Goal: Task Accomplishment & Management: Use online tool/utility

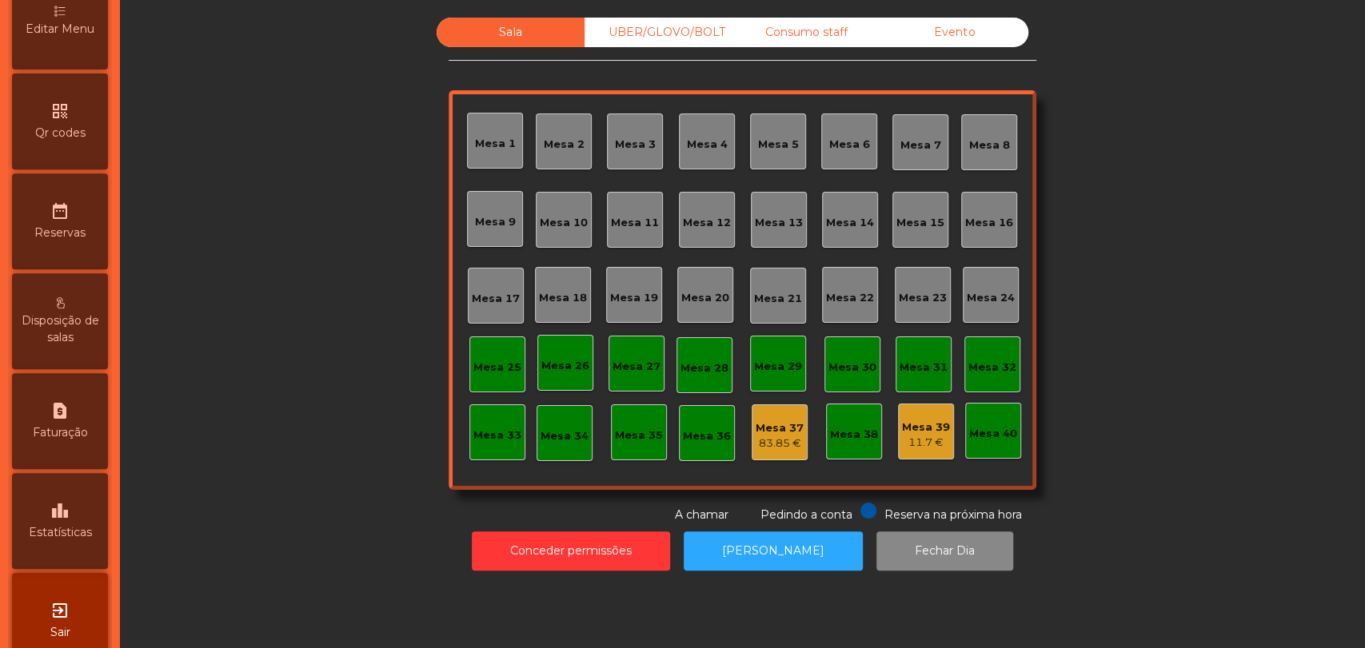
scroll to position [440, 0]
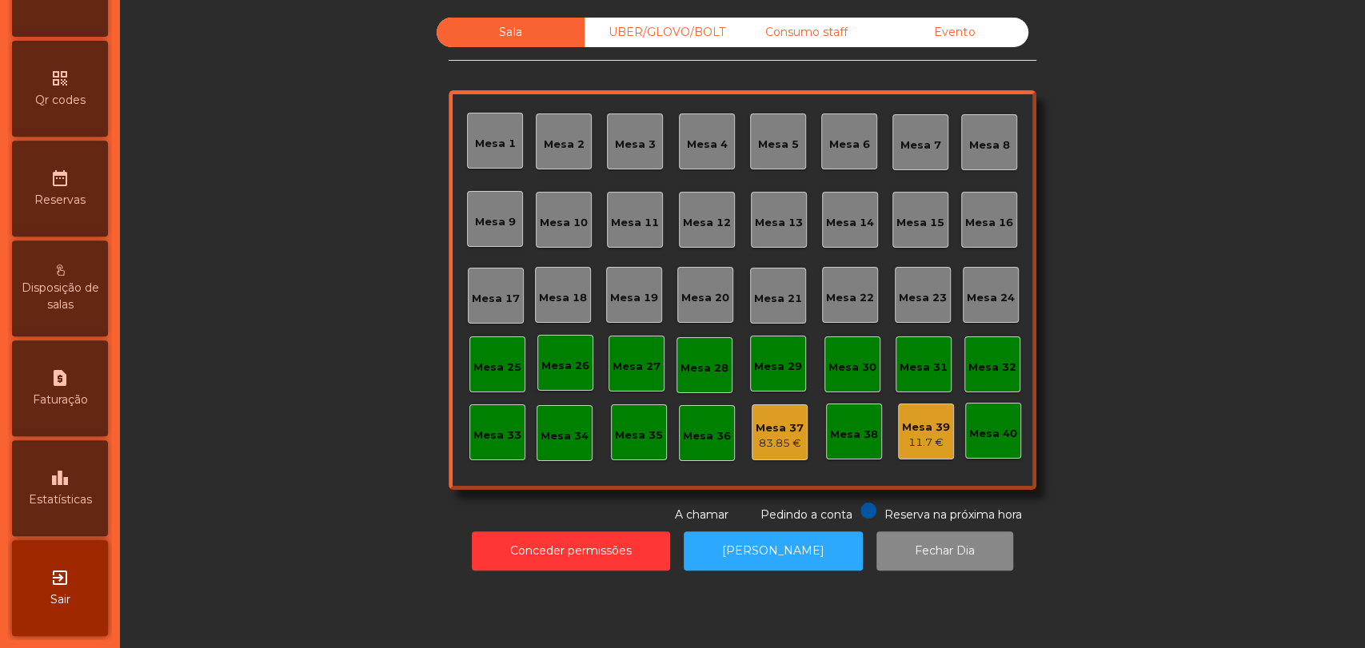
click at [92, 495] on span "Estatísticas" at bounding box center [60, 500] width 63 height 17
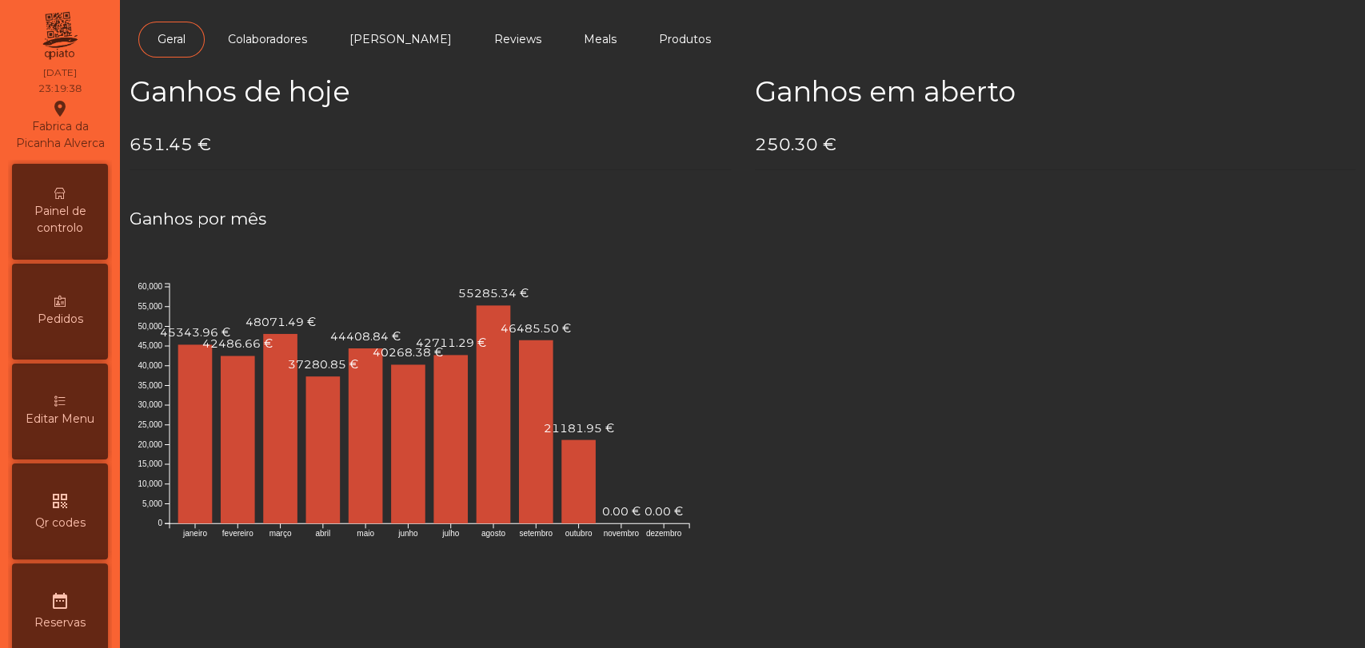
drag, startPoint x: 62, startPoint y: 234, endPoint x: 123, endPoint y: 183, distance: 79.4
click at [62, 234] on span "Painel de controlo" at bounding box center [60, 220] width 88 height 34
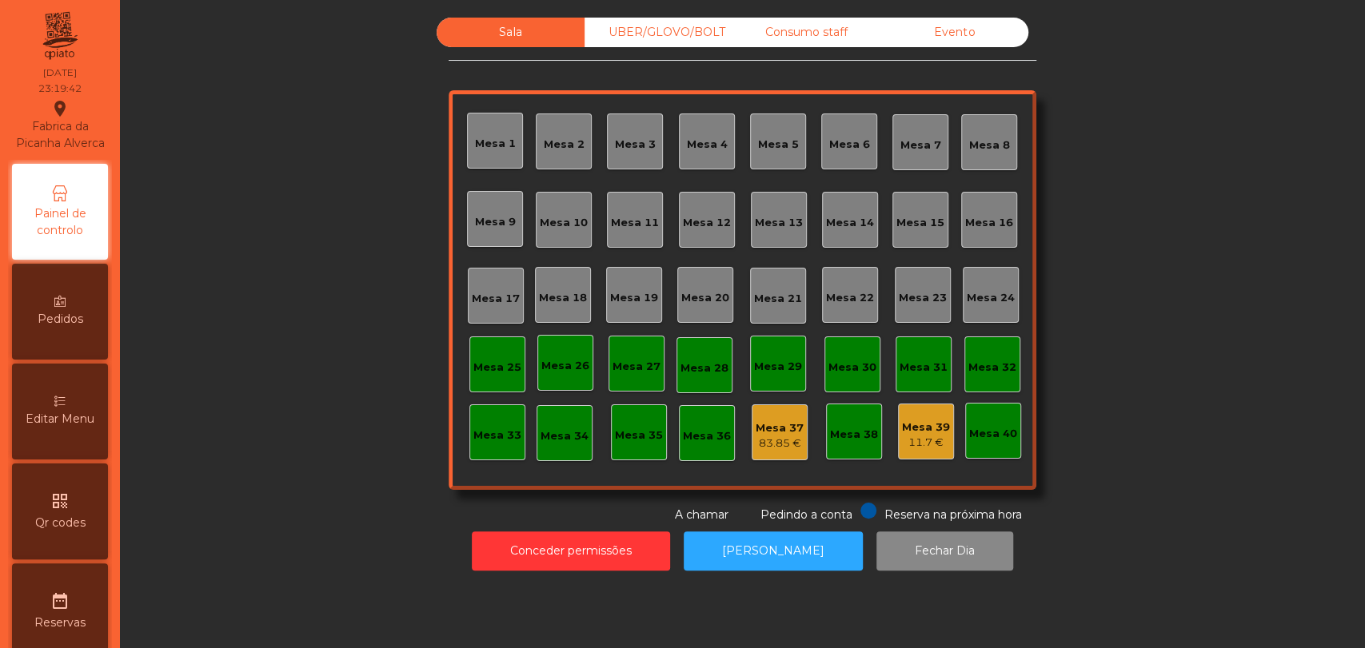
click at [928, 23] on div "Evento" at bounding box center [954, 33] width 148 height 30
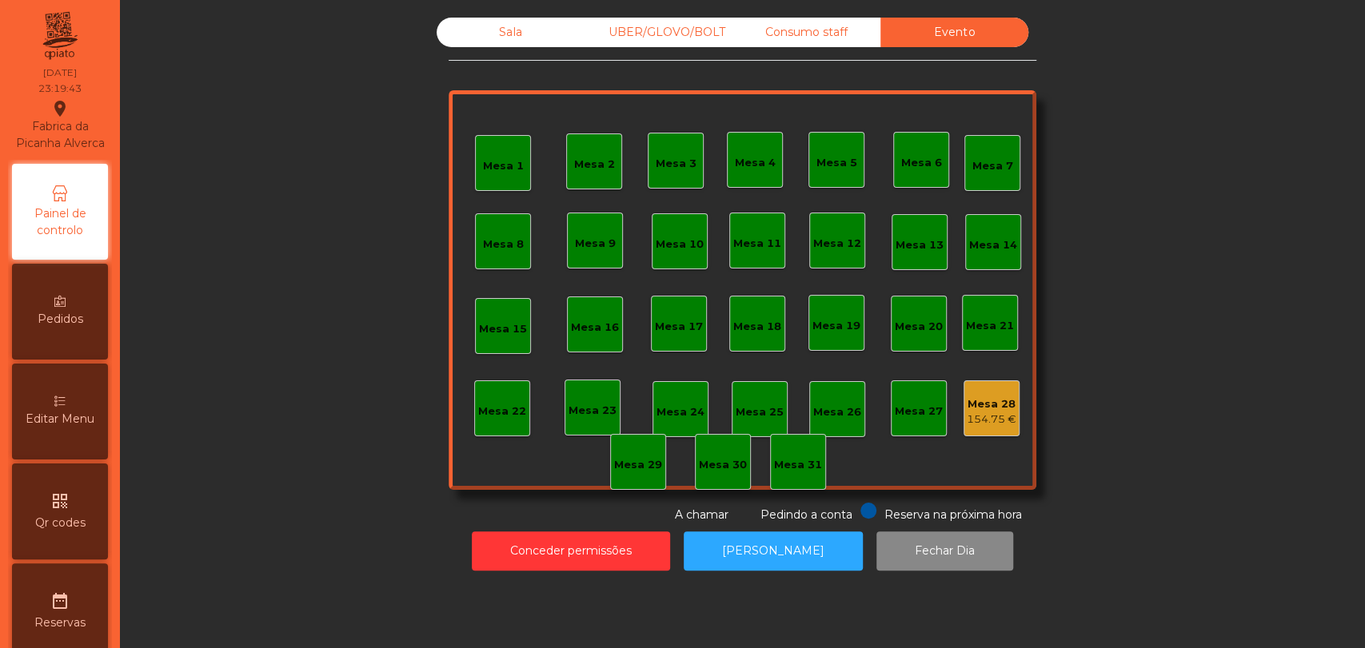
click at [972, 424] on div "154.75 €" at bounding box center [992, 420] width 50 height 16
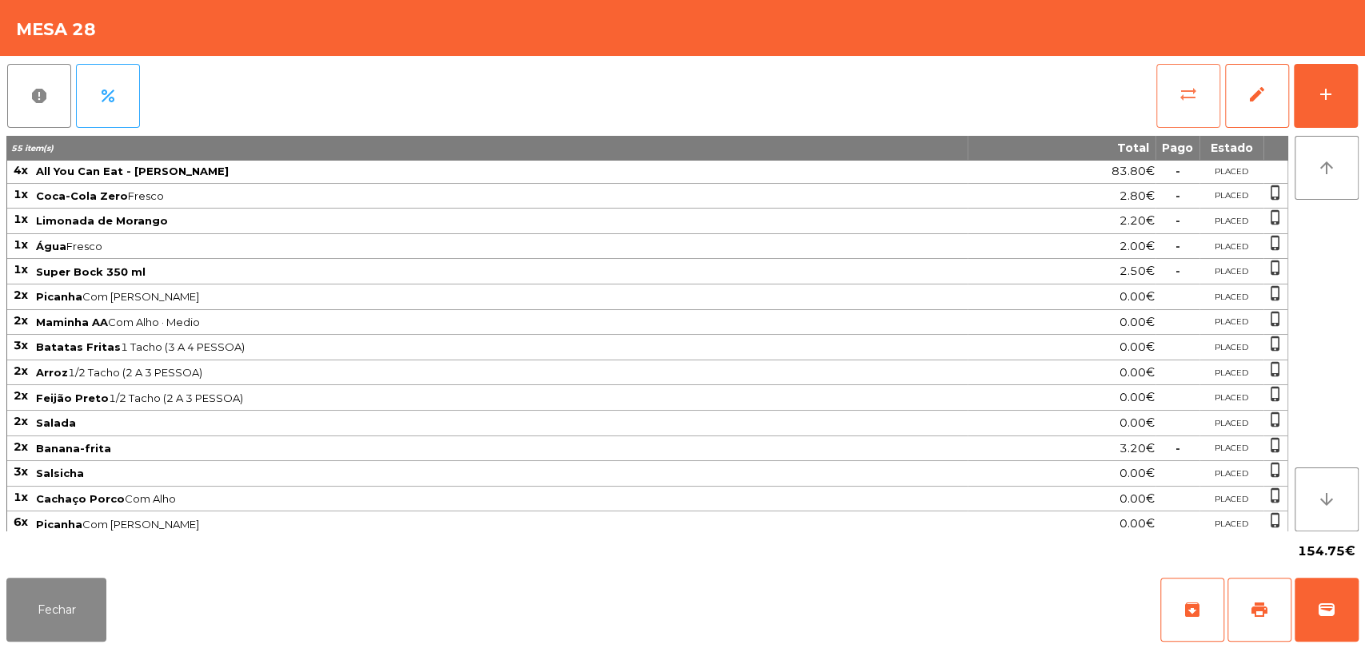
click at [1198, 98] on button "sync_alt" at bounding box center [1188, 96] width 64 height 64
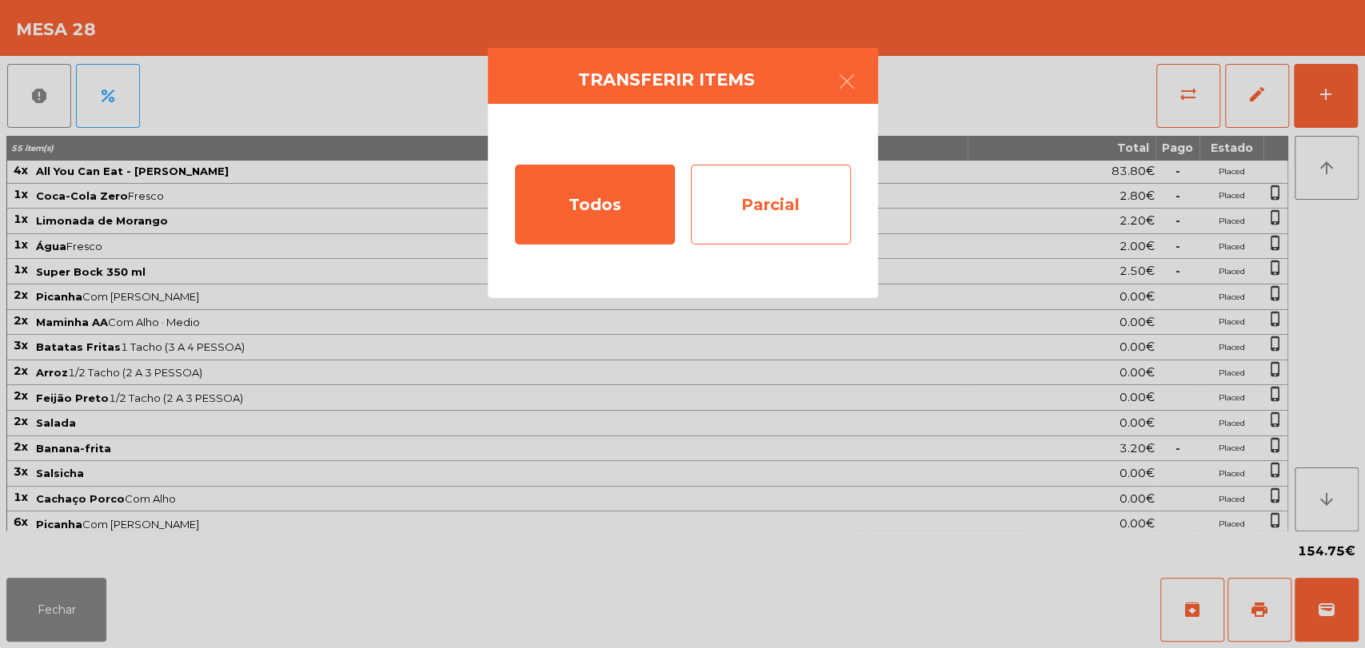
click at [712, 201] on div "Parcial" at bounding box center [771, 205] width 160 height 80
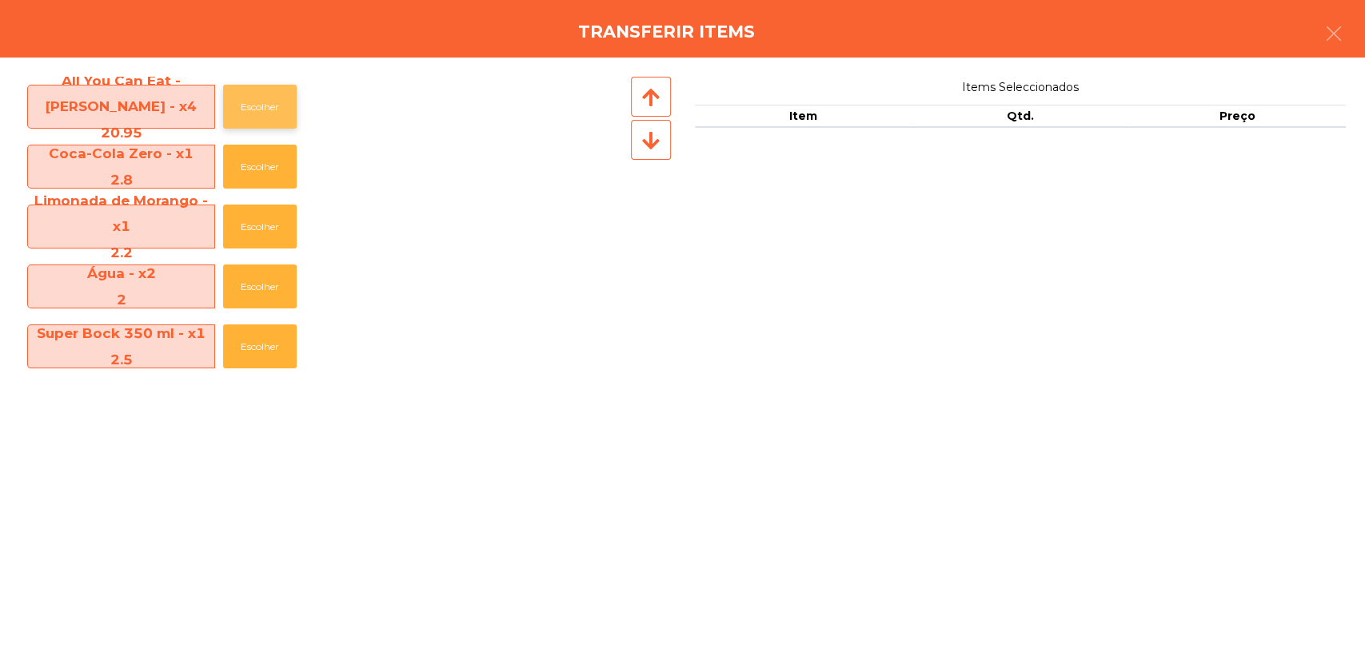
click at [251, 107] on button "Escolher" at bounding box center [260, 107] width 74 height 44
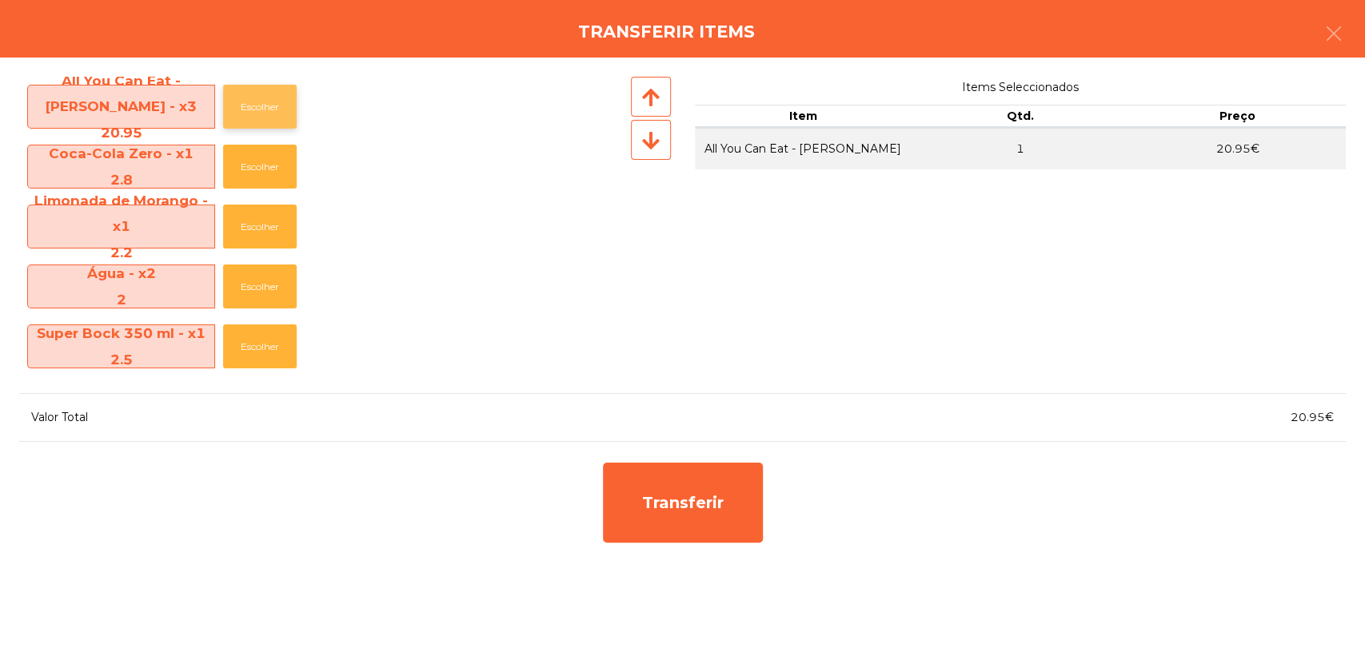
click at [251, 107] on button "Escolher" at bounding box center [260, 107] width 74 height 44
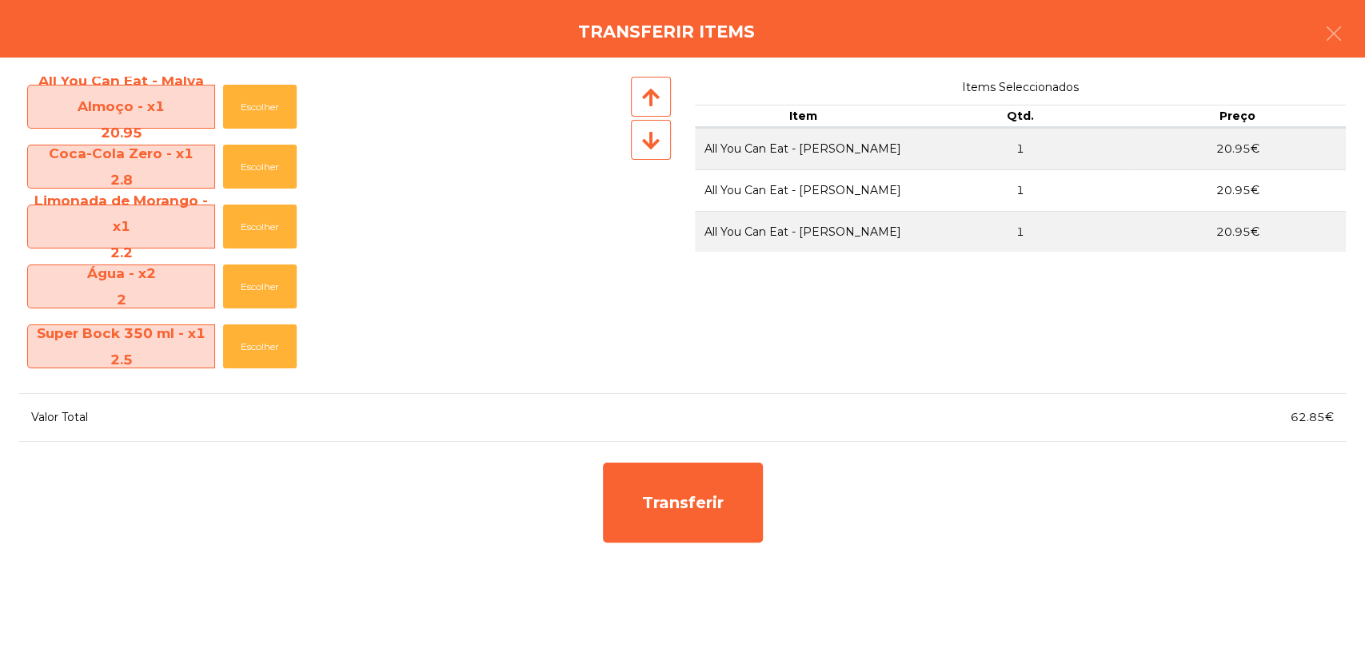
click at [762, 484] on div "Transferir" at bounding box center [683, 503] width 176 height 96
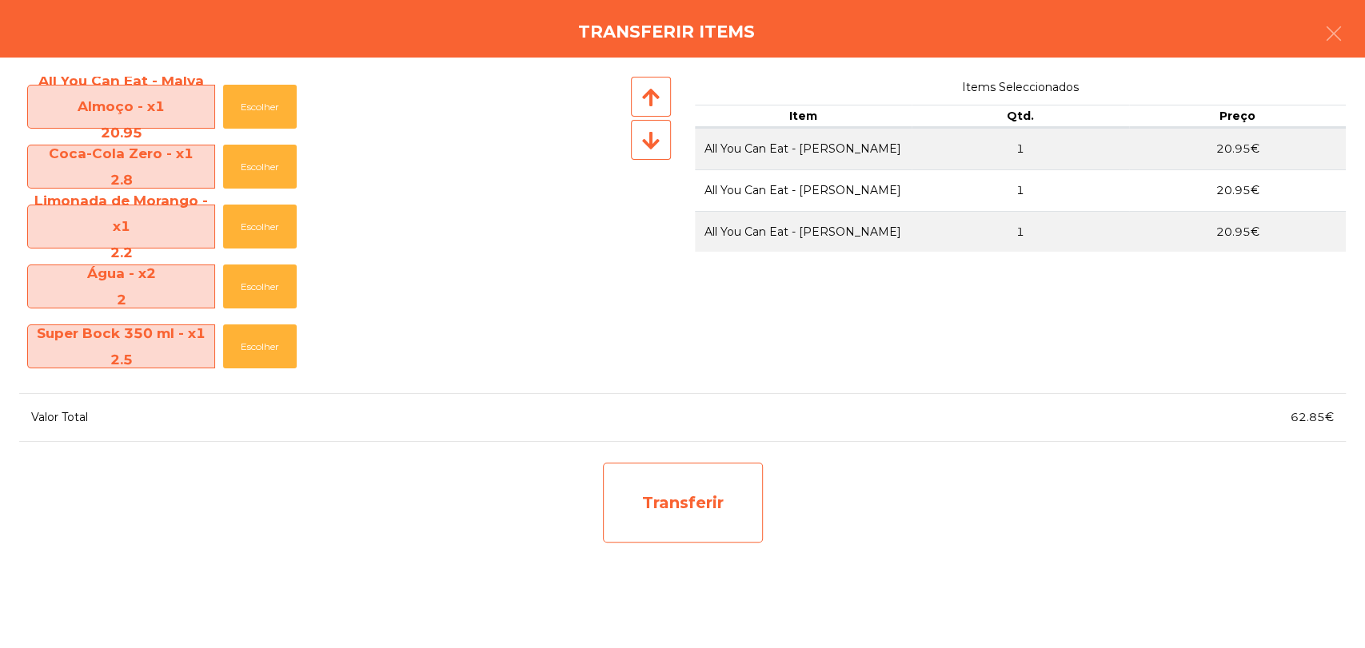
click at [707, 531] on div "Transferir" at bounding box center [683, 503] width 160 height 80
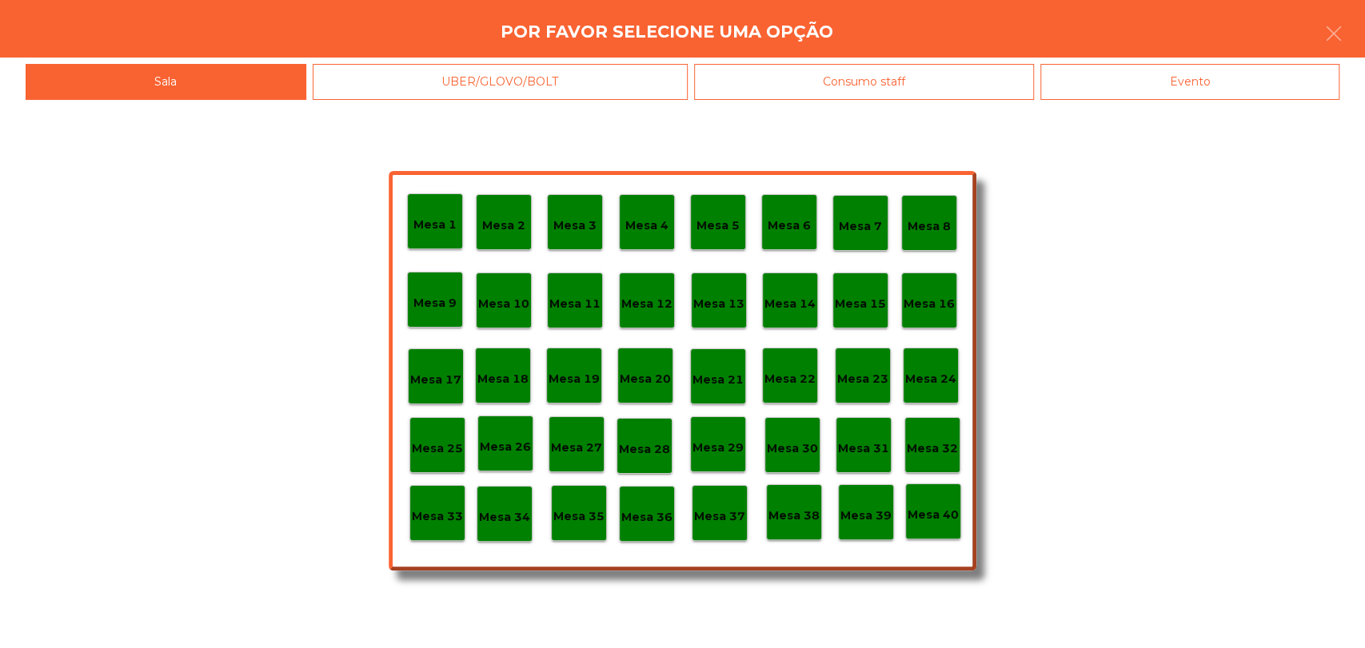
click at [776, 462] on div "Mesa 30" at bounding box center [792, 445] width 56 height 56
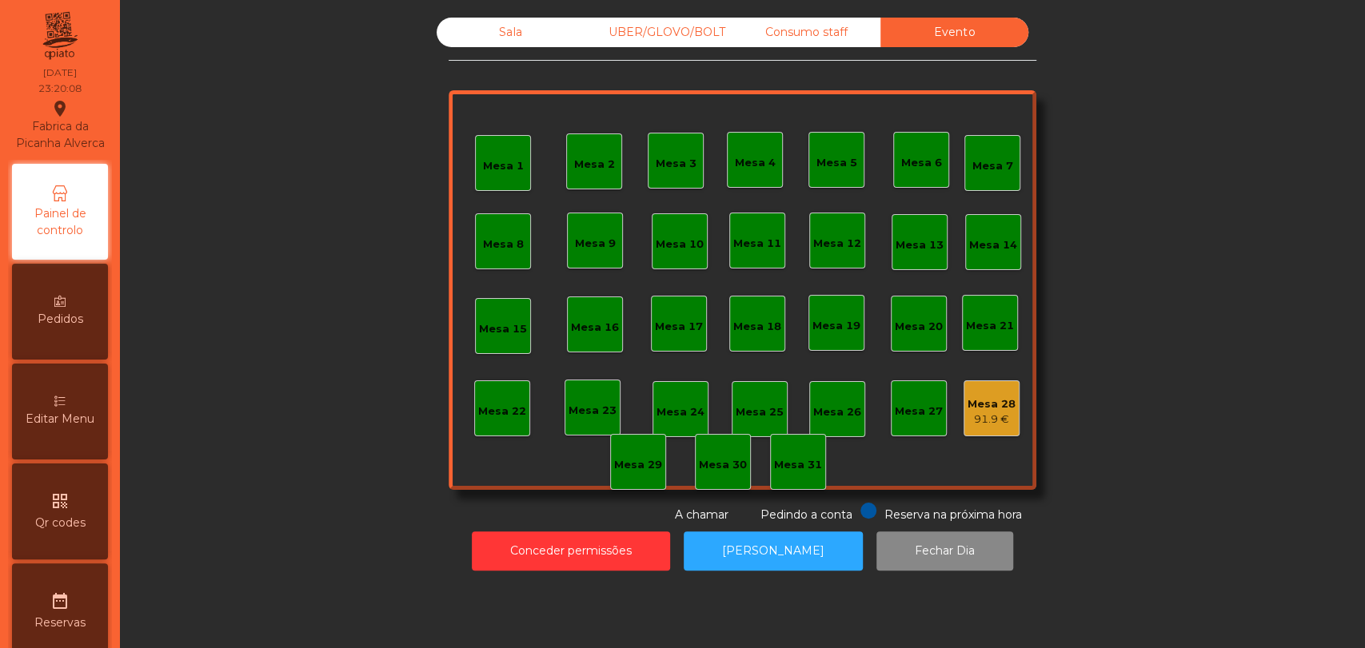
click at [967, 404] on div "Mesa 28" at bounding box center [991, 405] width 48 height 16
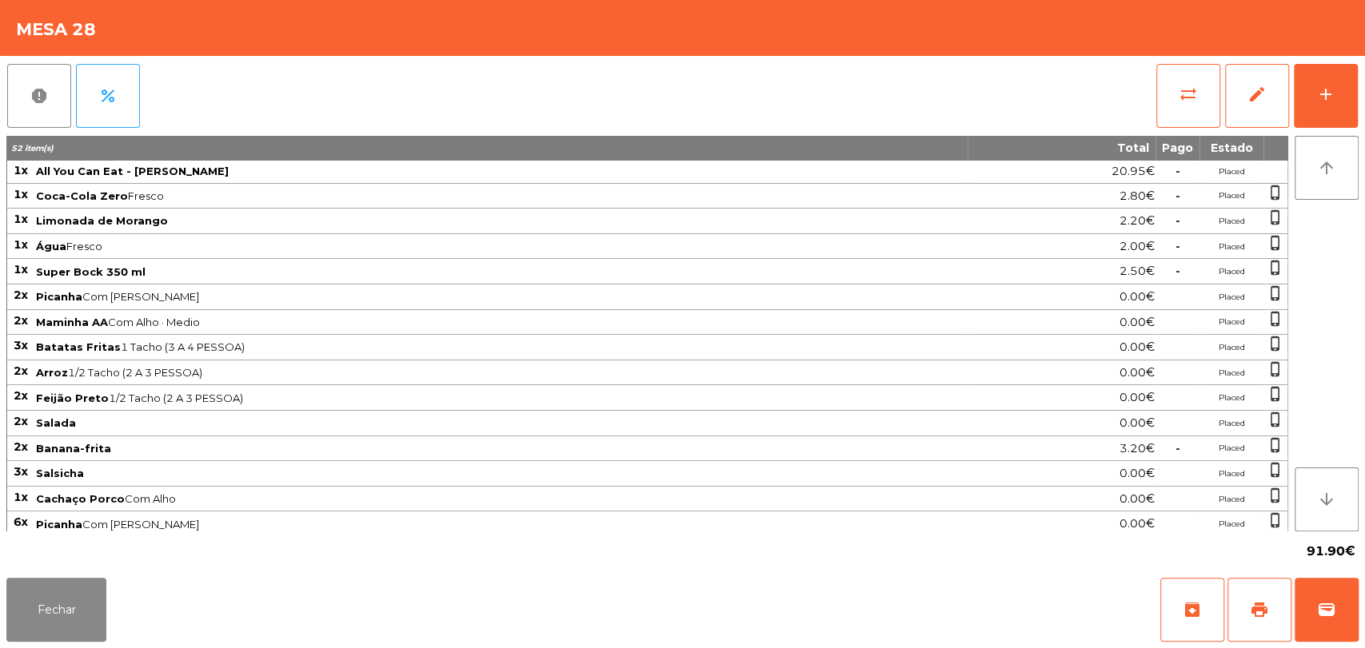
click at [9, 169] on td "1x" at bounding box center [20, 172] width 27 height 24
drag, startPoint x: 9, startPoint y: 169, endPoint x: 265, endPoint y: 441, distance: 373.8
click at [122, 283] on tbody "1x All You Can Eat - Malva Almoço 20.95€ - Placed 1x Coca-Cola Zero Fresco 2.80…" at bounding box center [647, 486] width 1280 height 653
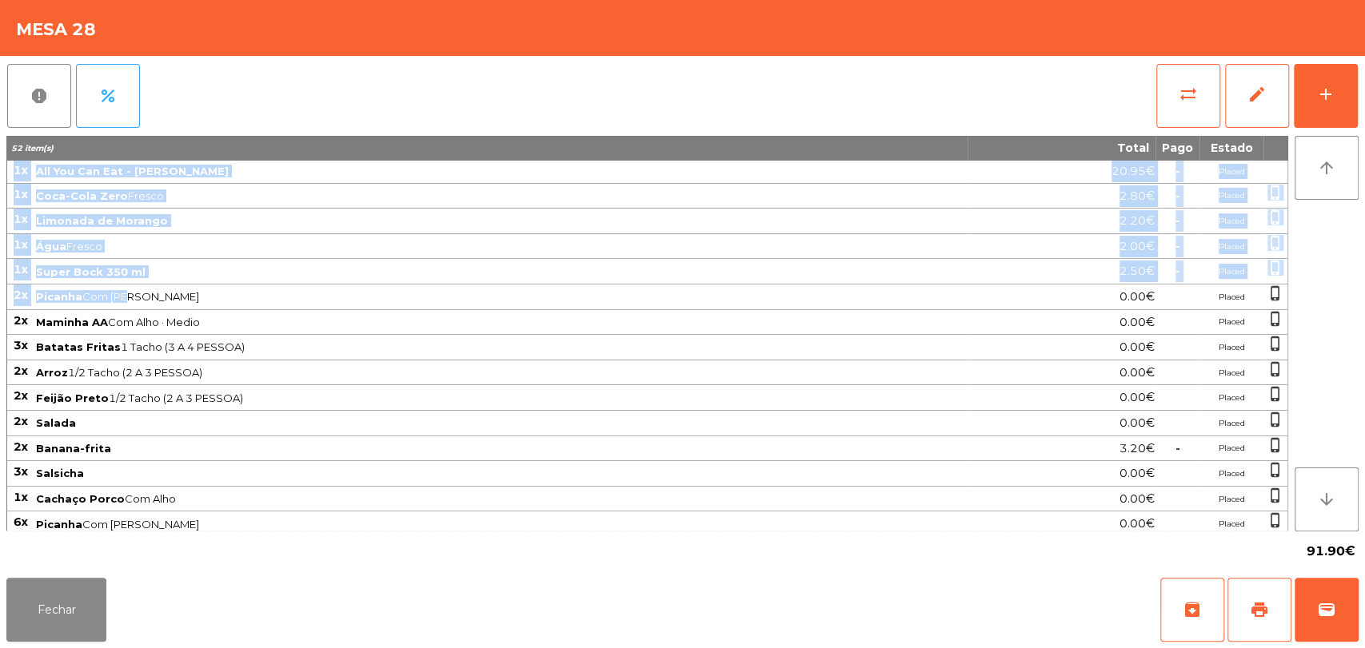
click at [64, 173] on span "All You Can Eat - [PERSON_NAME]" at bounding box center [132, 171] width 193 height 13
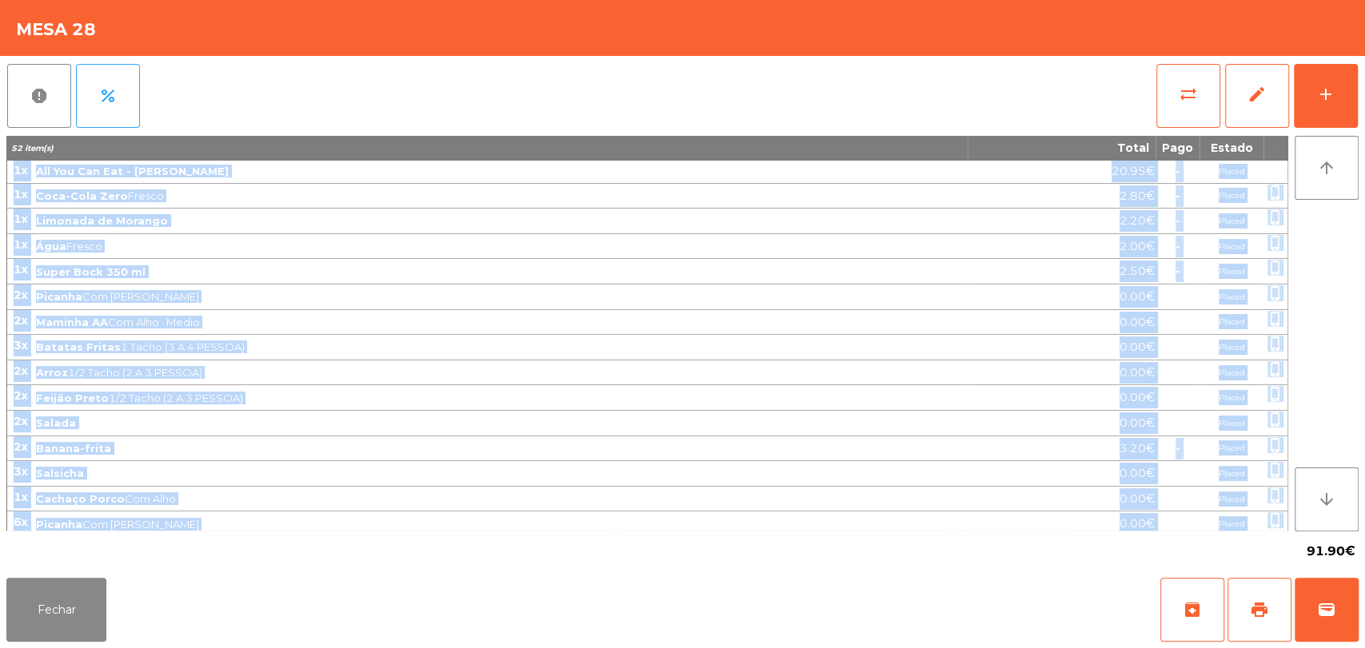
scroll to position [275, 0]
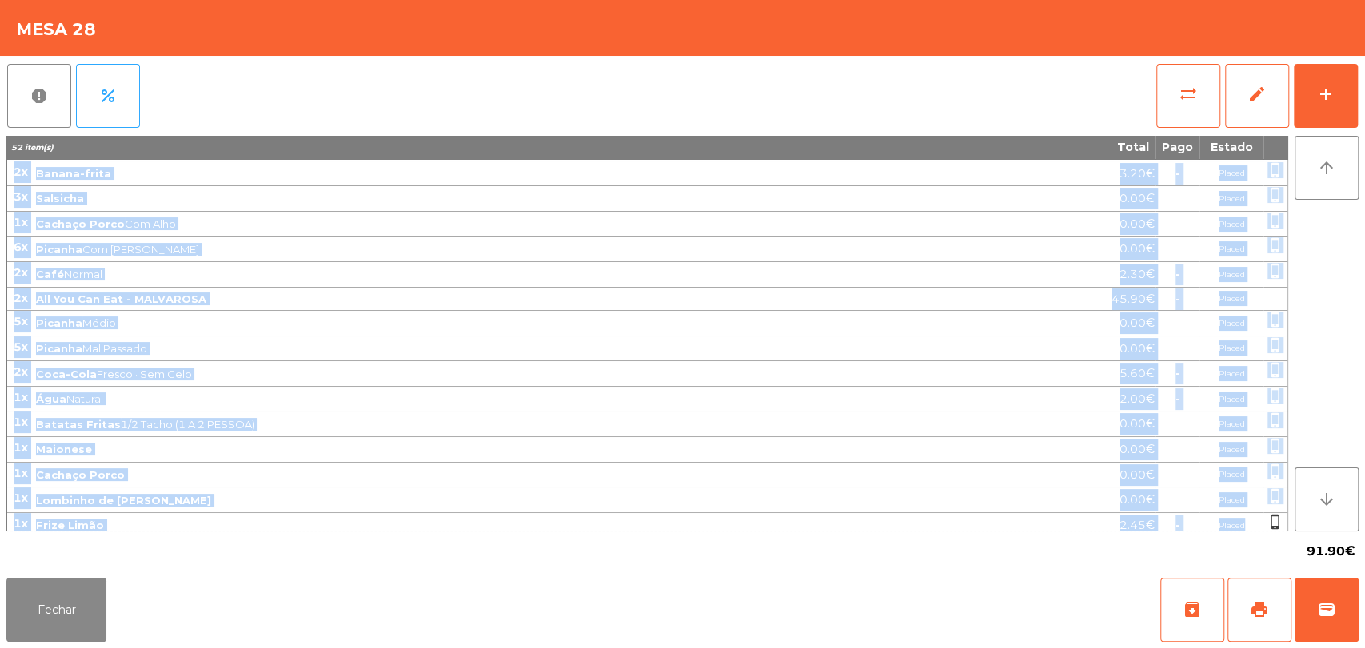
drag, startPoint x: 13, startPoint y: 168, endPoint x: 1244, endPoint y: 514, distance: 1278.9
click at [1244, 516] on tbody "1x All You Can Eat - Malva Almoço 20.95€ - Placed 1x Coca-Cola Zero Fresco 2.80…" at bounding box center [647, 211] width 1280 height 653
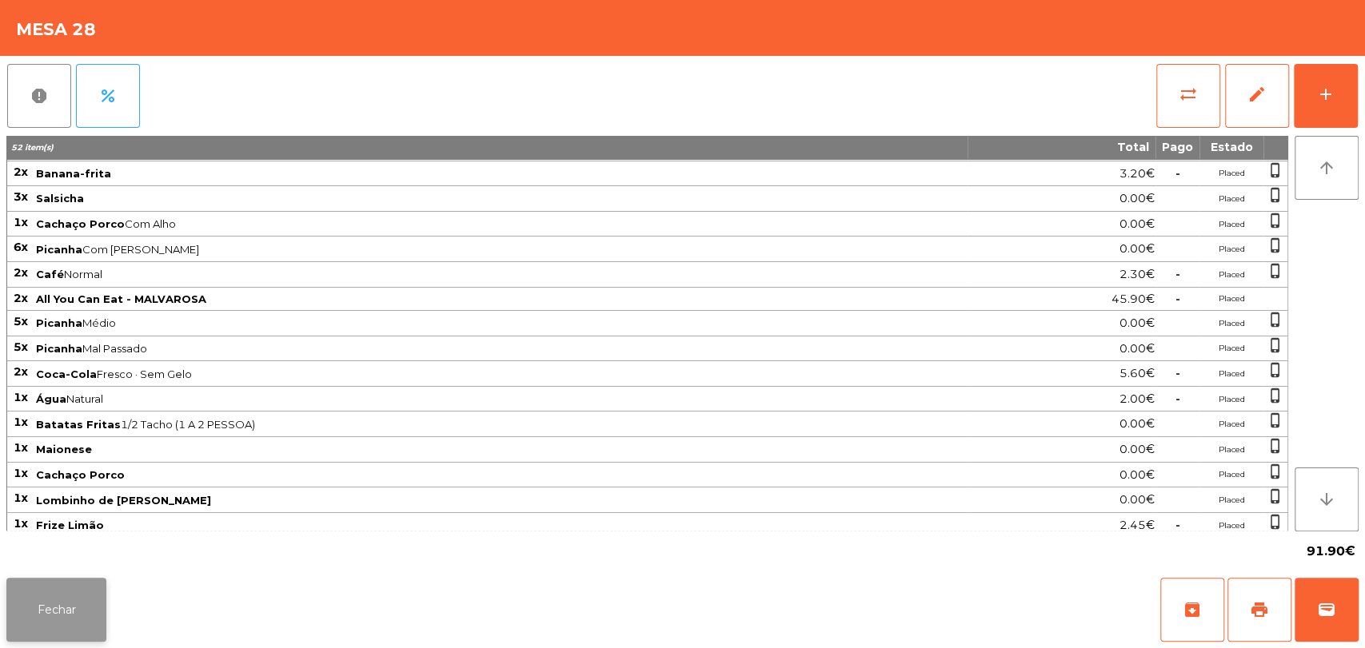
click at [90, 595] on button "Fechar" at bounding box center [56, 610] width 100 height 64
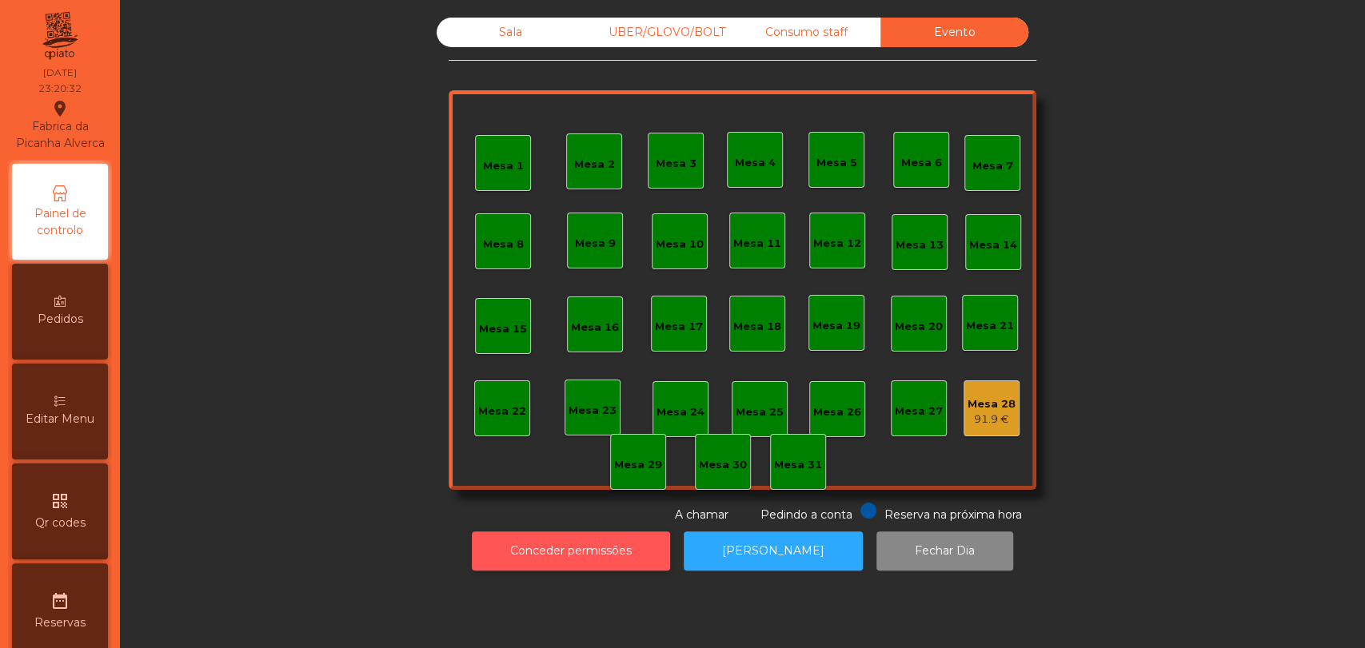
click at [567, 537] on button "Conceder permissões" at bounding box center [571, 551] width 198 height 39
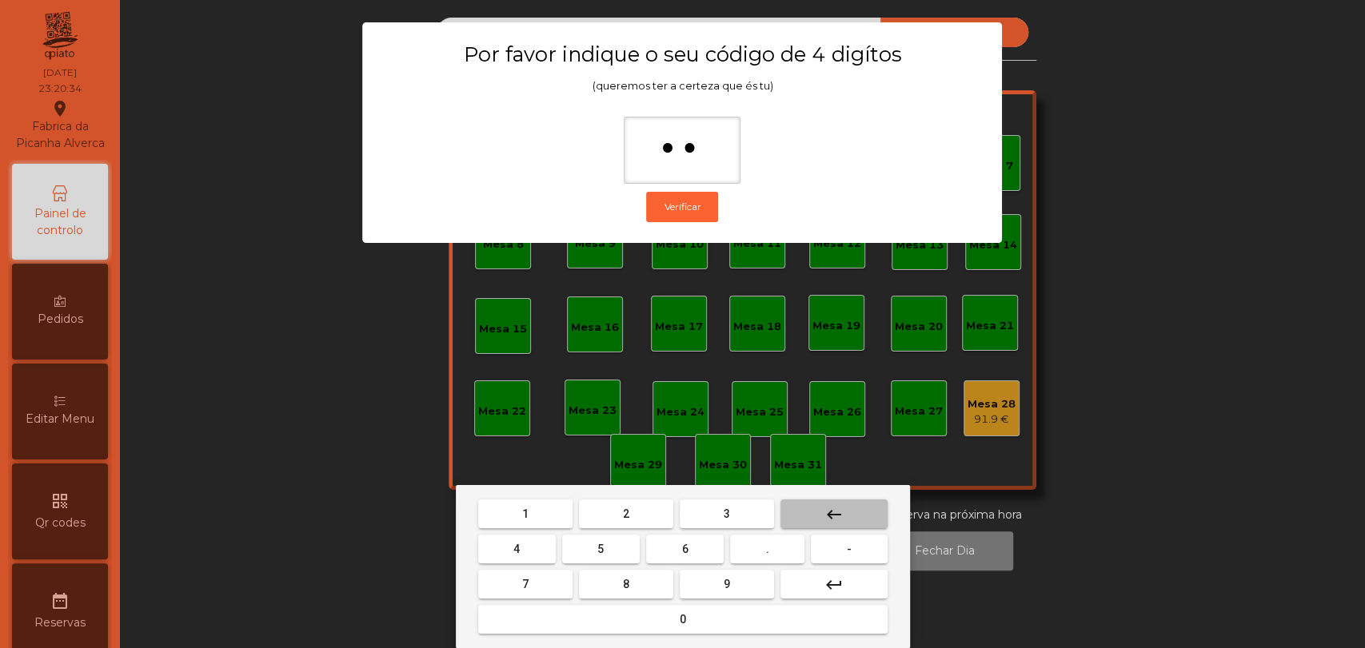
type input "*"
type input "****"
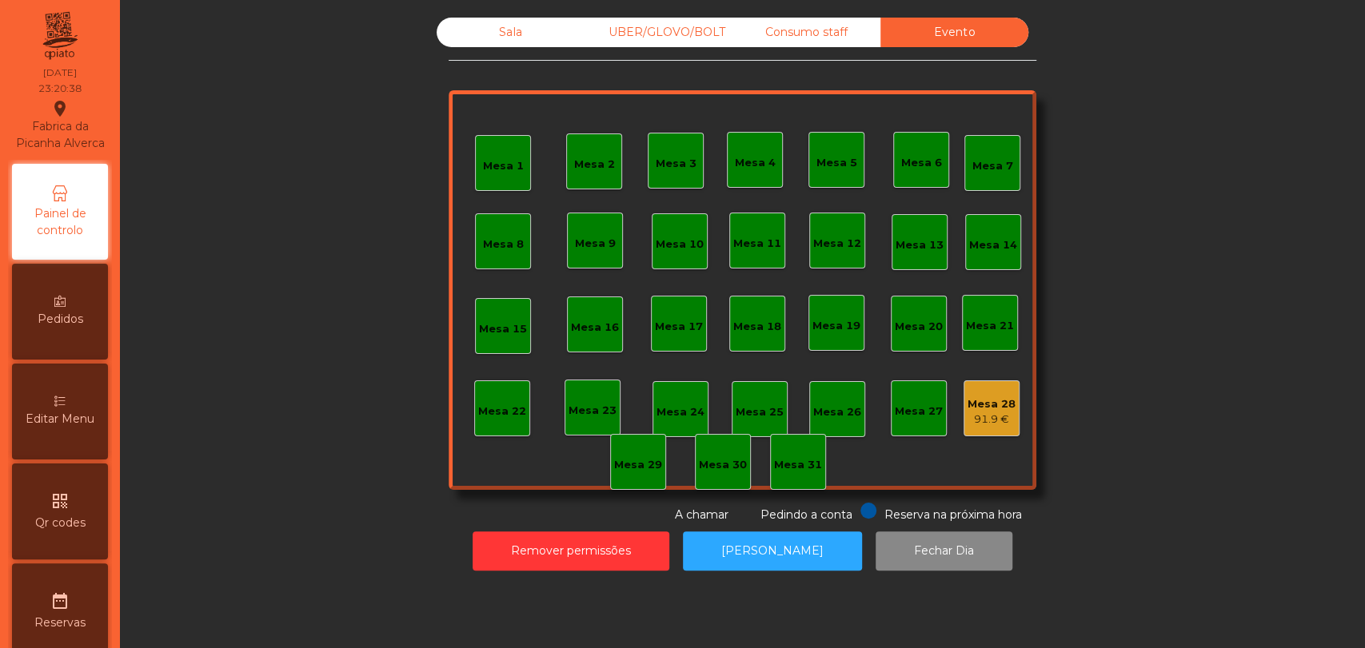
click at [974, 393] on div "Mesa 28 91.9 €" at bounding box center [991, 409] width 48 height 38
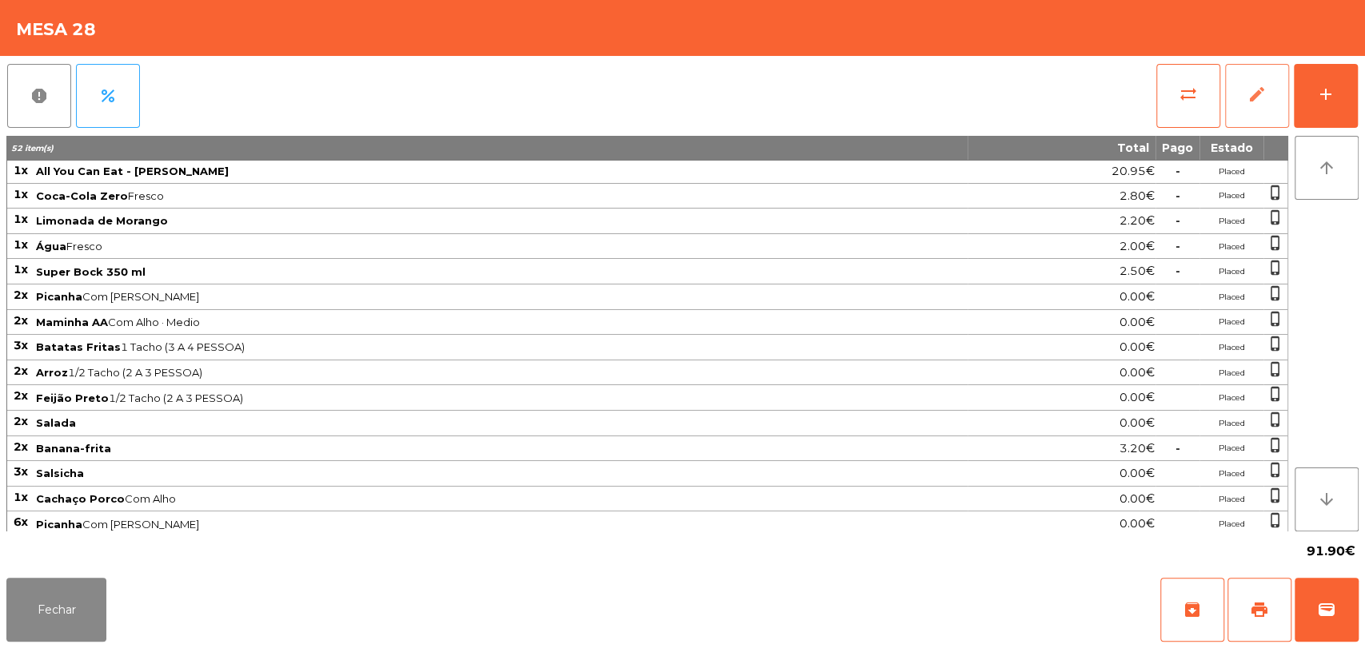
click at [1234, 94] on button "edit" at bounding box center [1257, 96] width 64 height 64
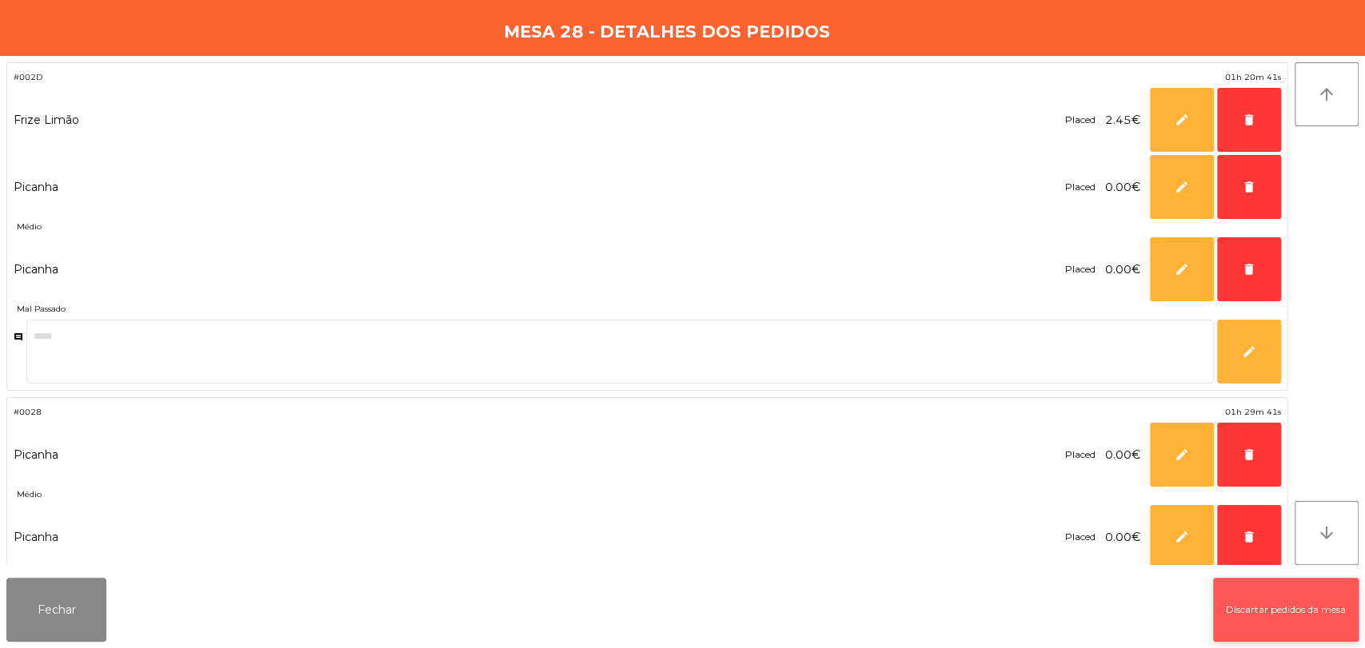
click at [1283, 611] on button "Discartar pedidos da mesa" at bounding box center [1285, 610] width 145 height 64
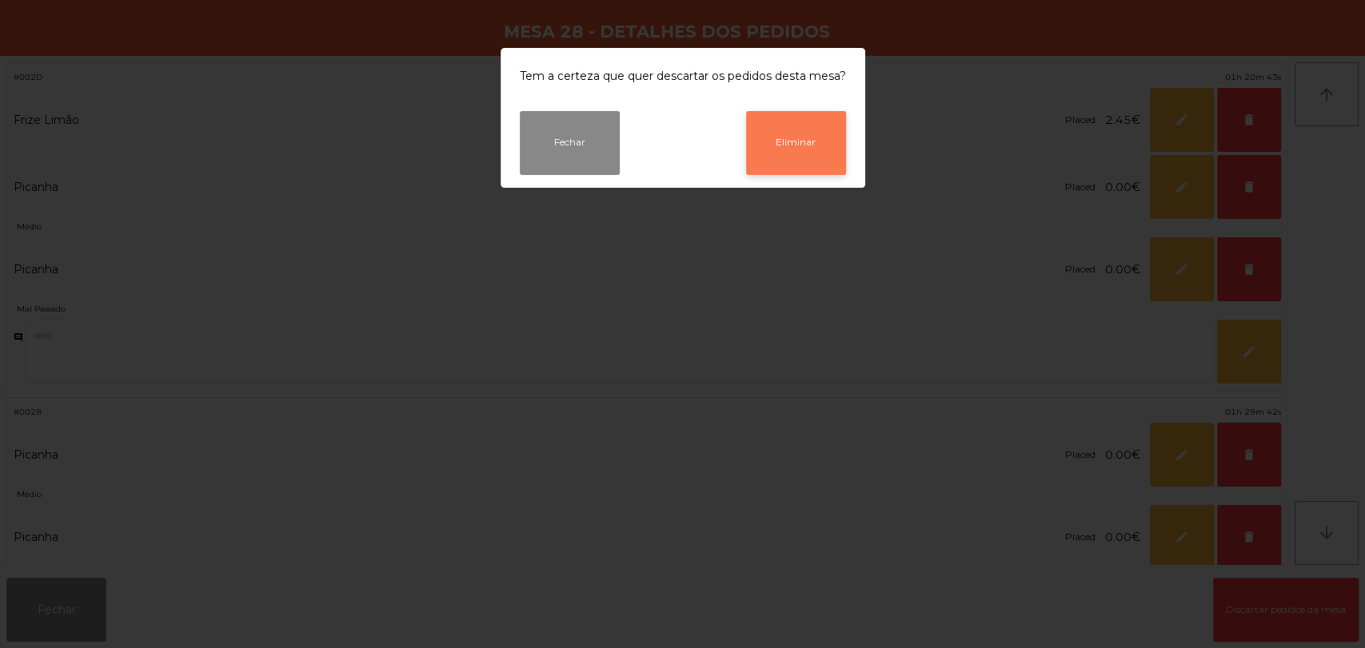
click at [759, 171] on button "Eliminar" at bounding box center [796, 143] width 100 height 64
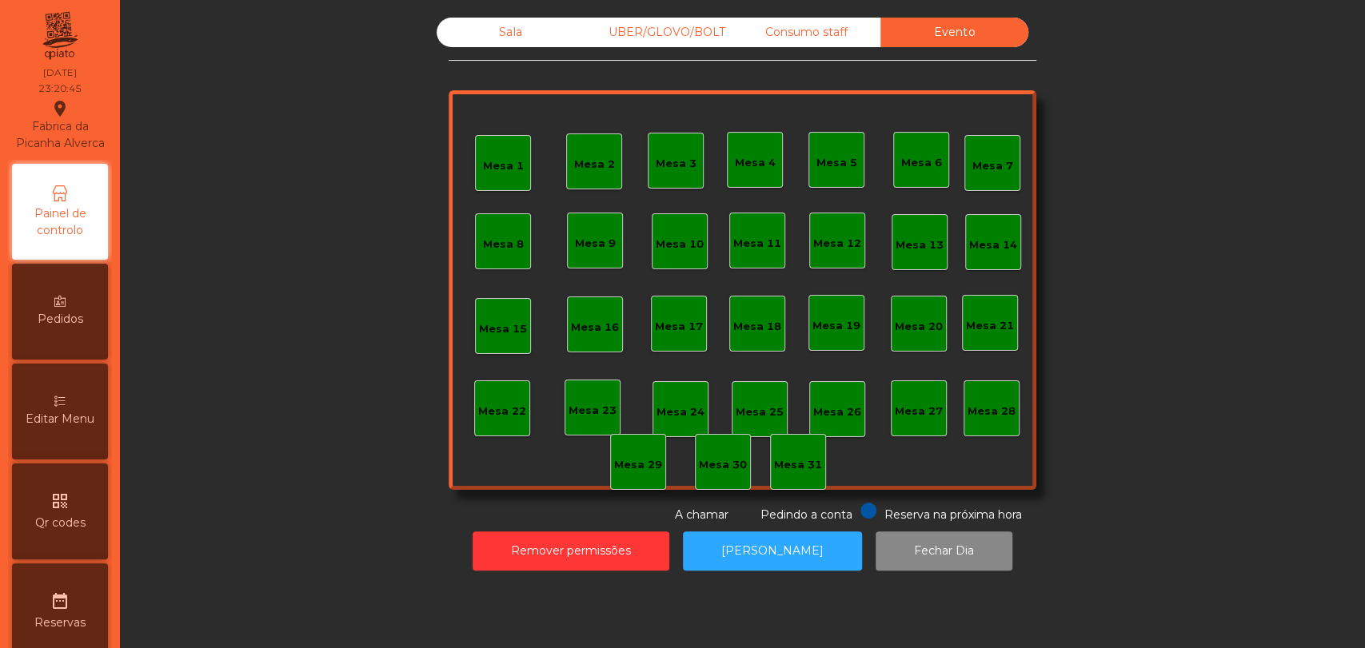
click at [689, 34] on div "UBER/GLOVO/BOLT" at bounding box center [658, 33] width 148 height 30
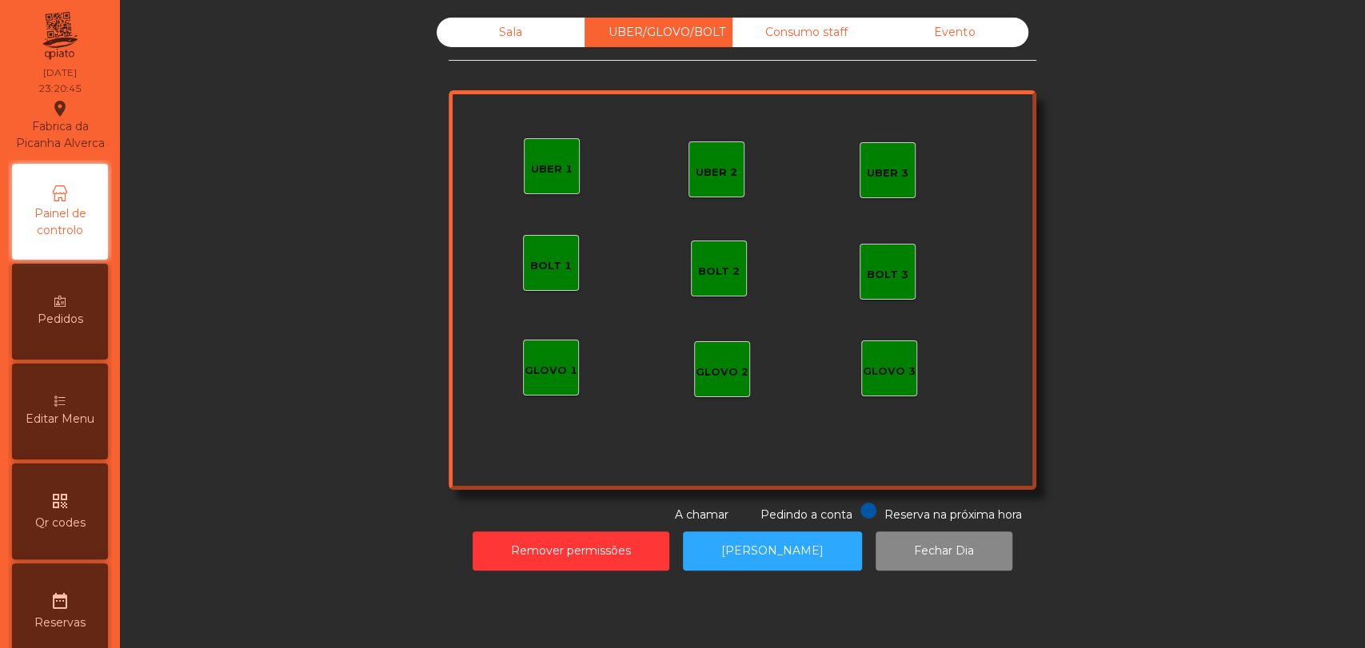
click at [568, 34] on div "Sala" at bounding box center [510, 33] width 148 height 30
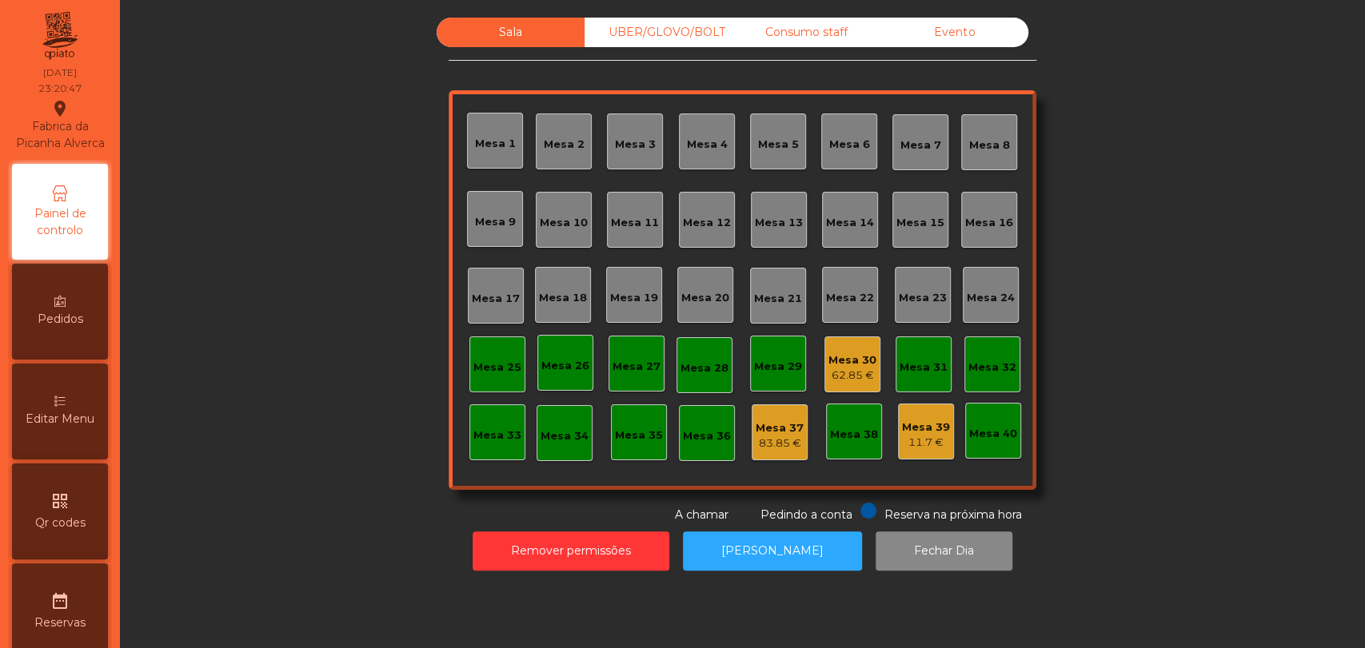
click at [844, 377] on div "62.85 €" at bounding box center [852, 376] width 48 height 16
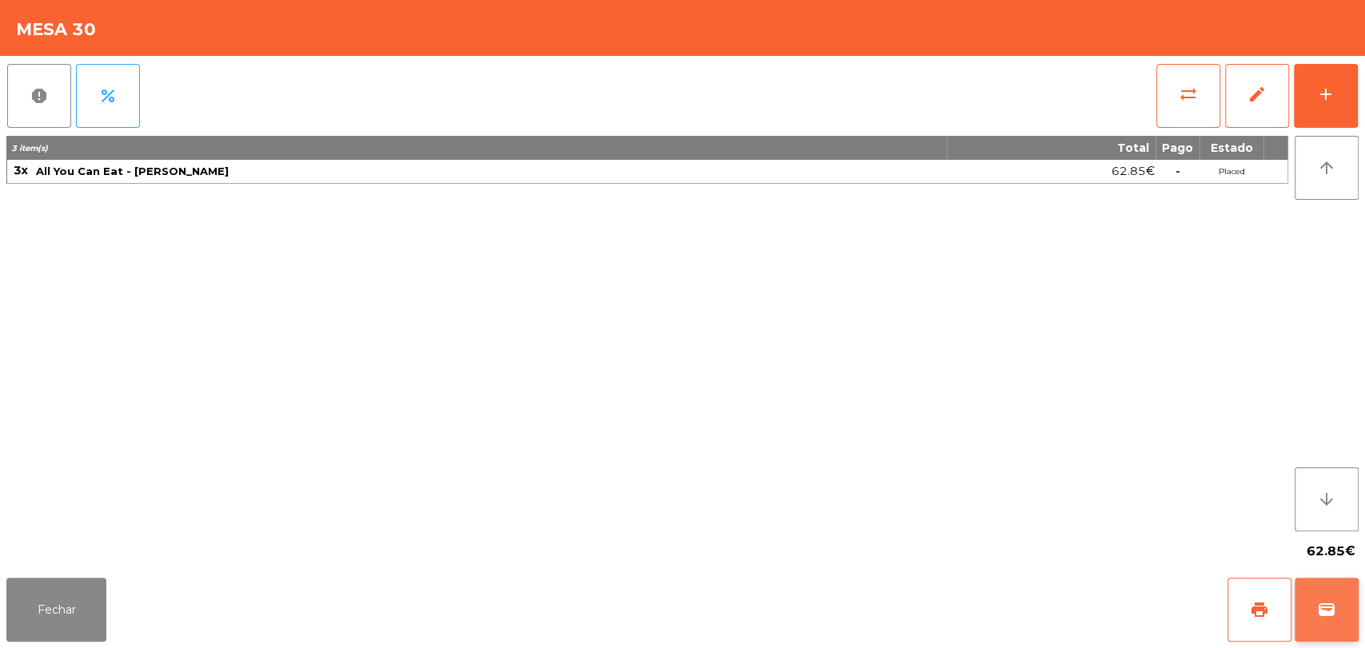
click at [1343, 599] on button "wallet" at bounding box center [1326, 610] width 64 height 64
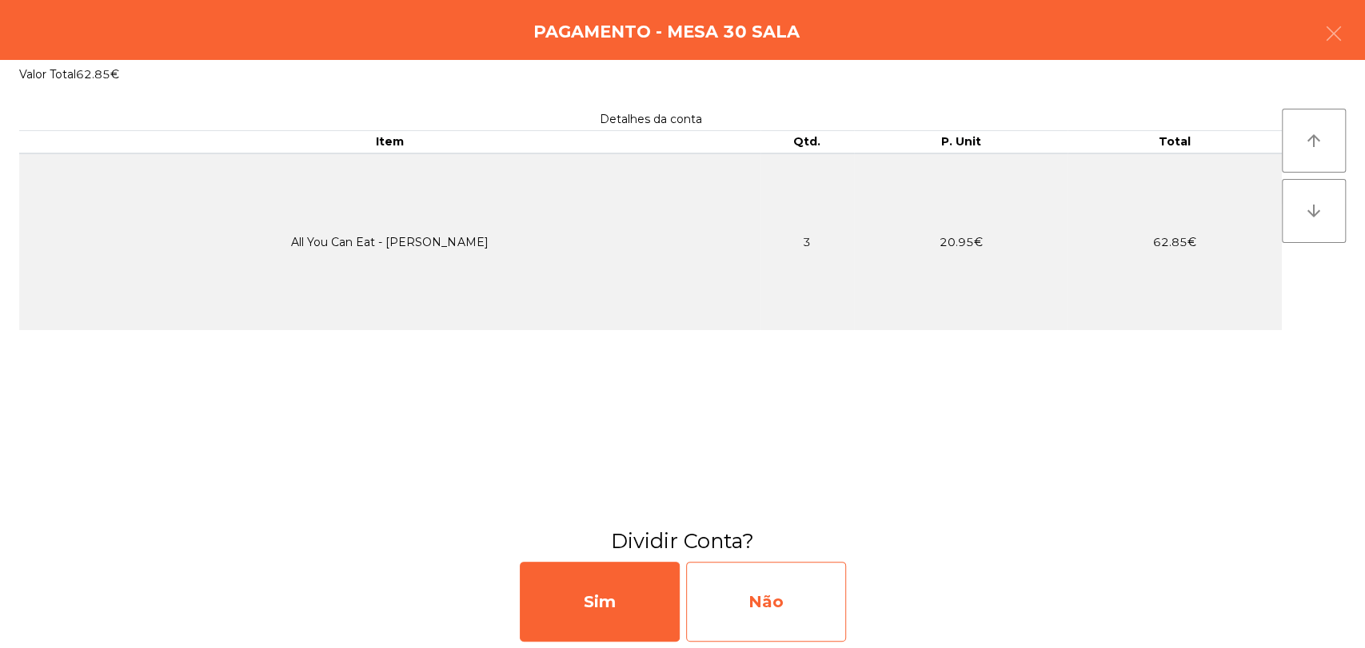
click at [795, 604] on div "Não" at bounding box center [766, 602] width 160 height 80
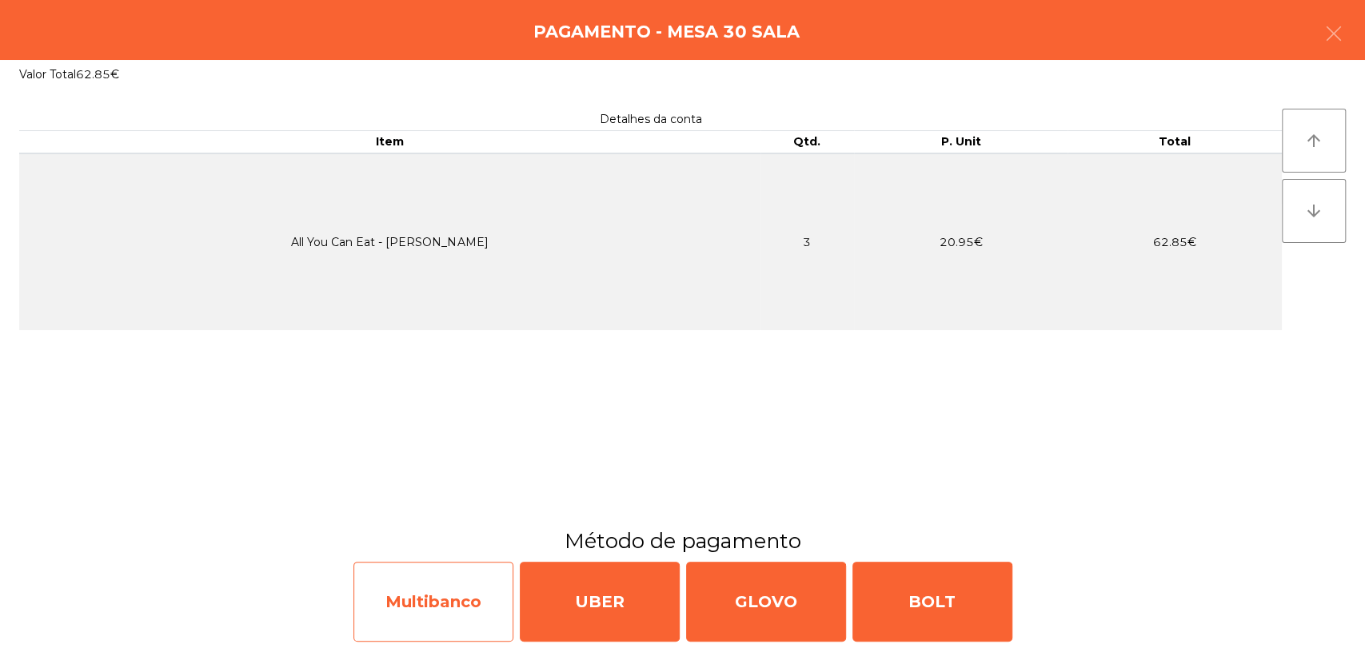
click at [500, 591] on div "Multibanco" at bounding box center [433, 602] width 160 height 80
select select "**"
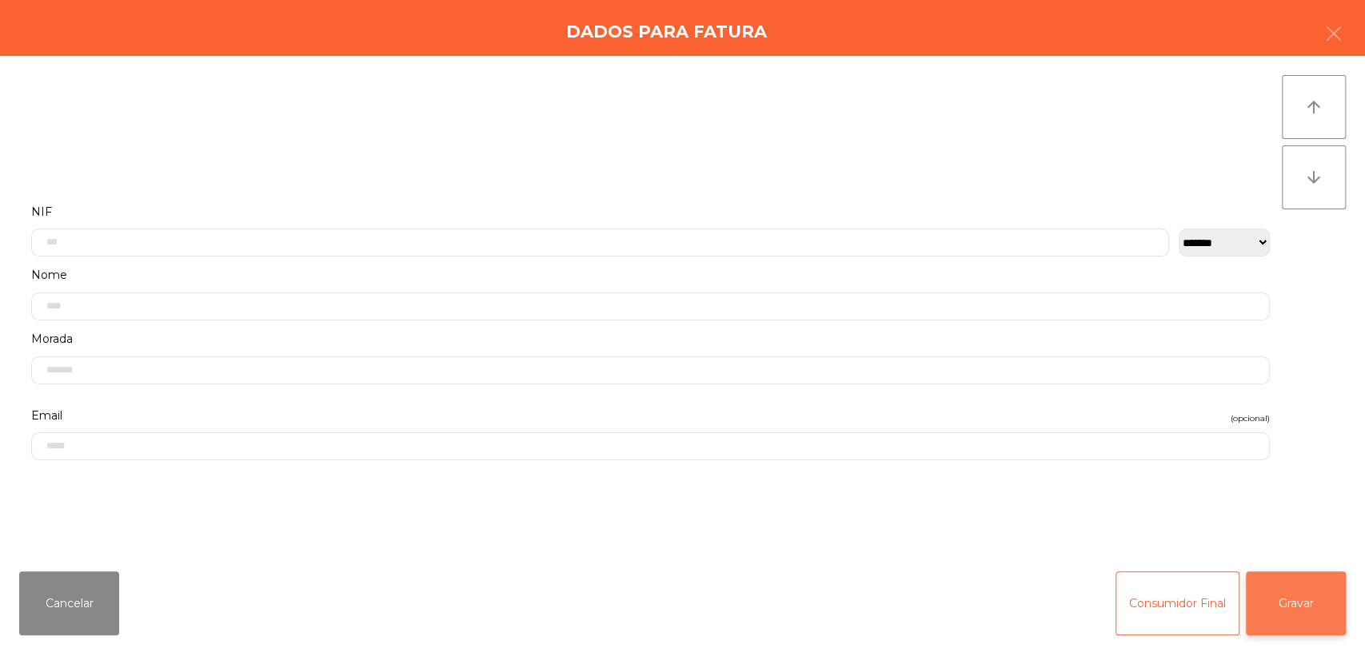
click at [1302, 600] on button "Gravar" at bounding box center [1296, 604] width 100 height 64
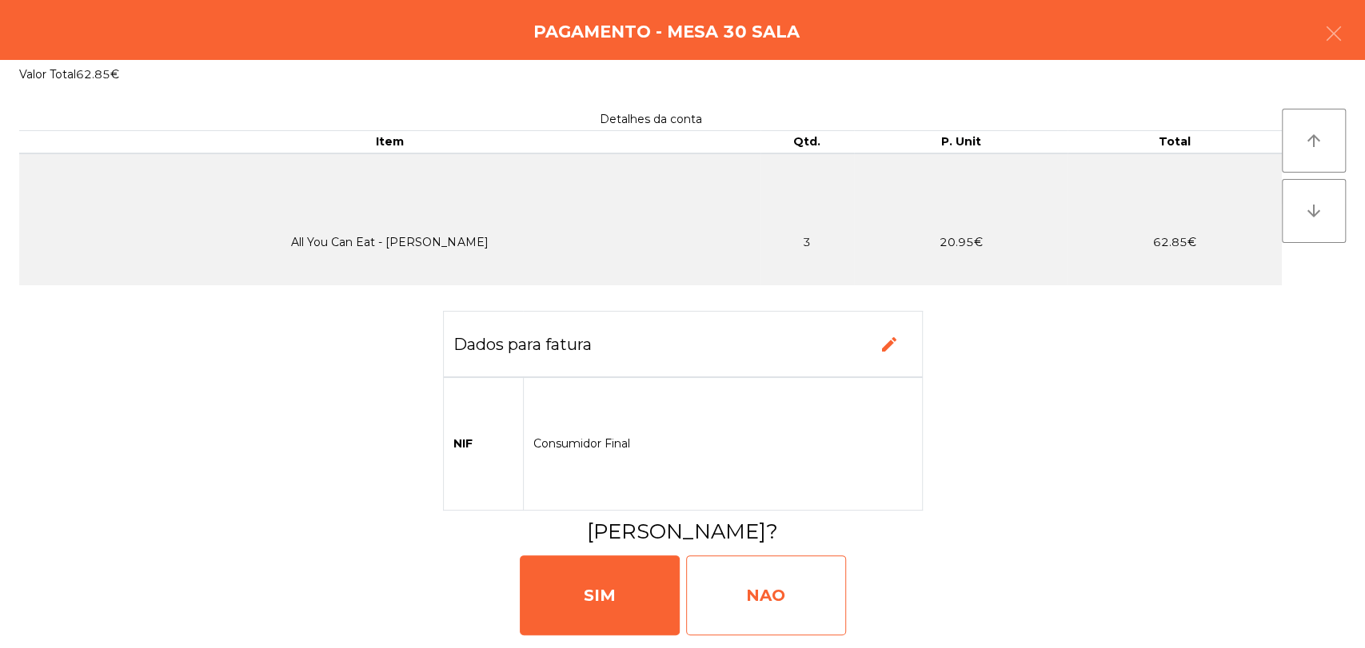
click at [796, 596] on div "NAO" at bounding box center [766, 596] width 160 height 80
